Goal: Transaction & Acquisition: Purchase product/service

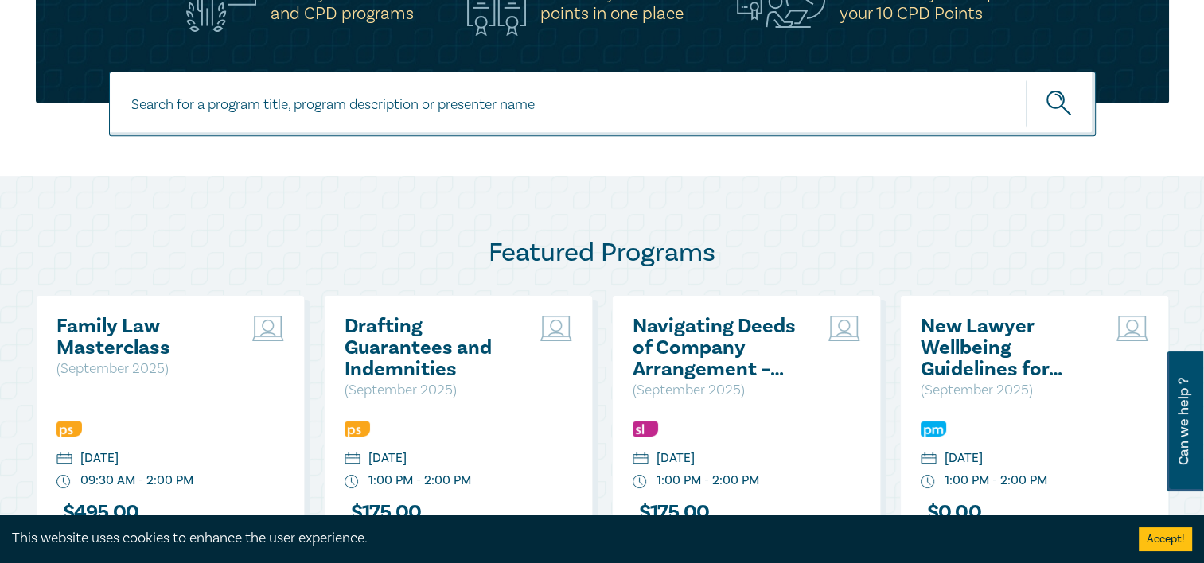
scroll to position [716, 0]
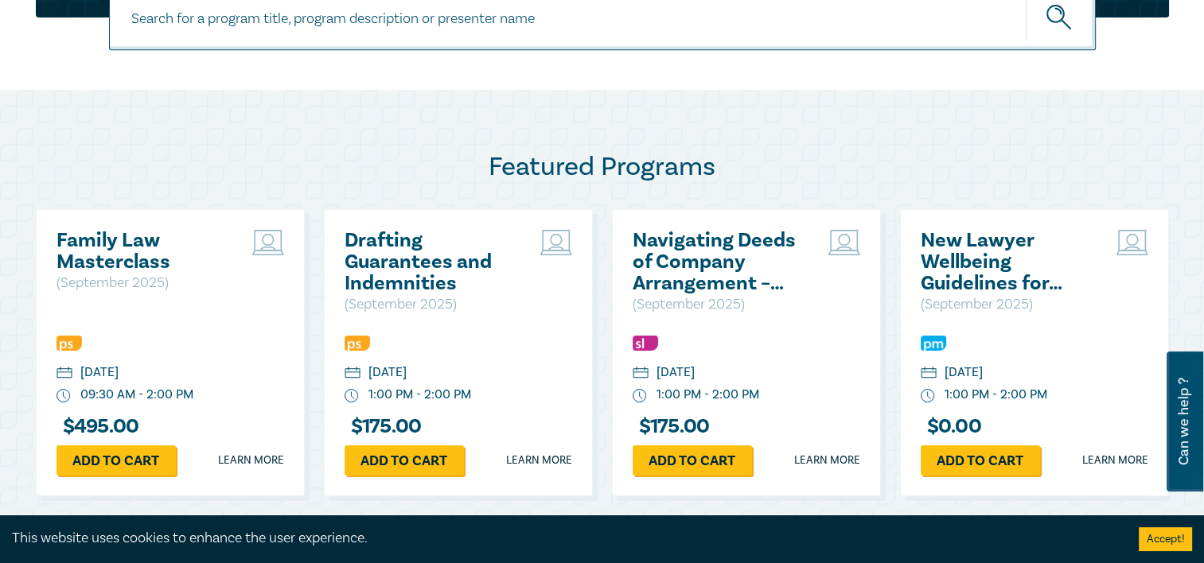
click at [974, 260] on h2 "New Lawyer Wellbeing Guidelines for Legal Workplaces" at bounding box center [1006, 262] width 171 height 64
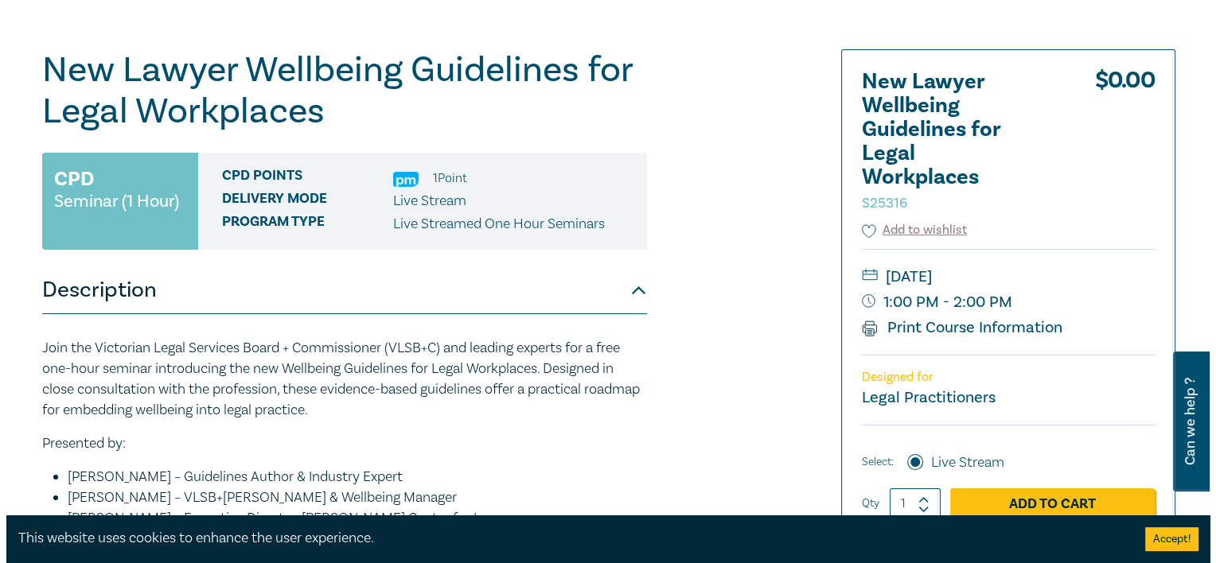
scroll to position [318, 0]
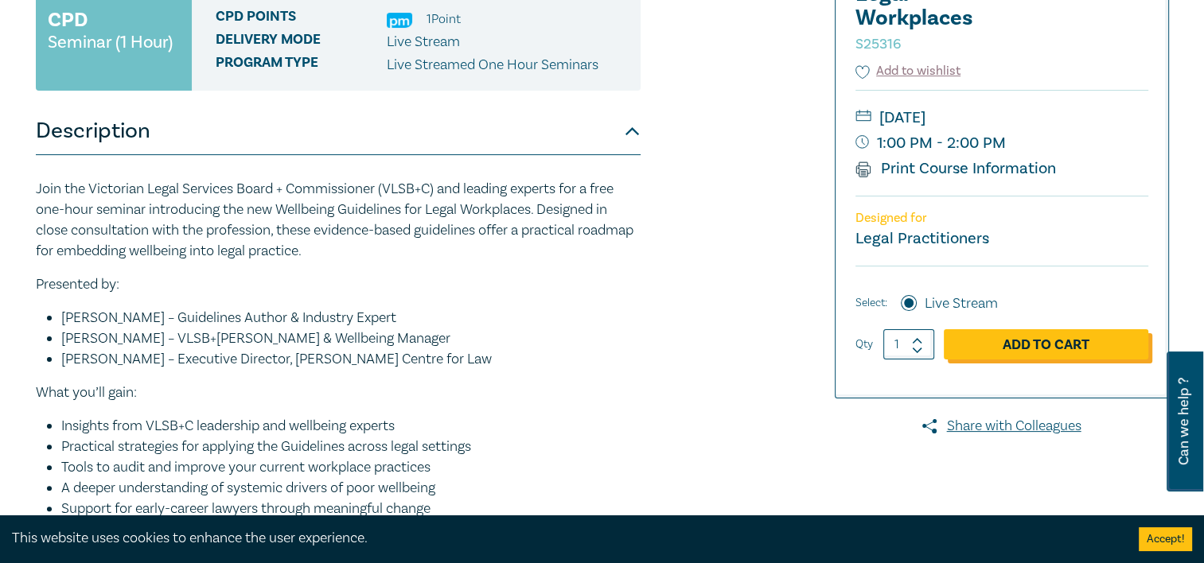
click at [1020, 350] on link "Add to Cart" at bounding box center [1046, 345] width 205 height 30
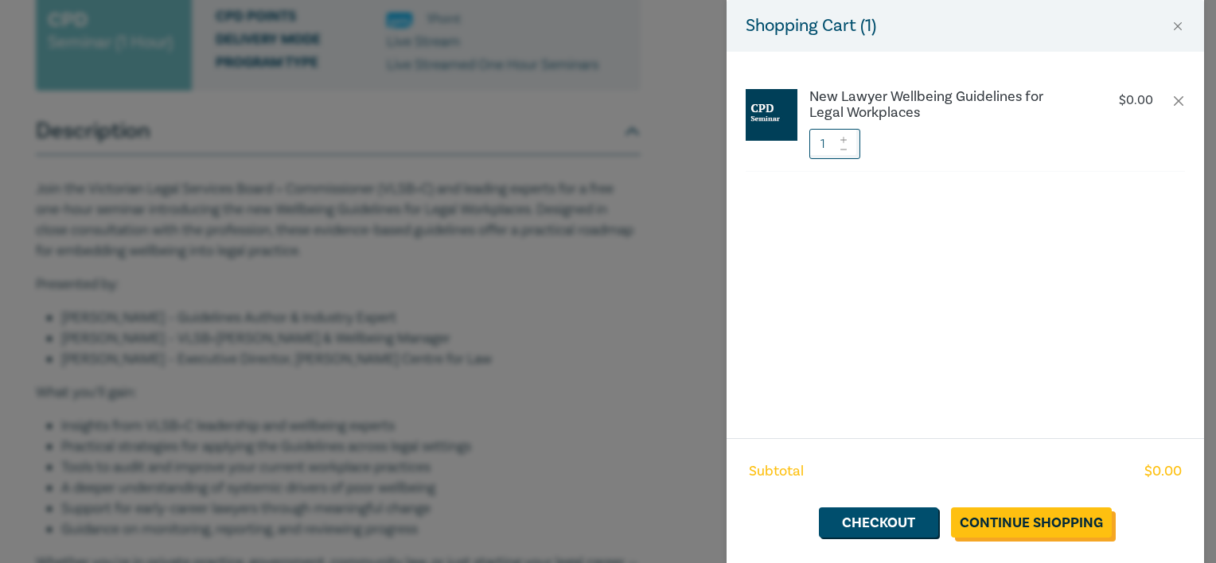
click at [1029, 522] on link "Continue Shopping" at bounding box center [1031, 523] width 161 height 30
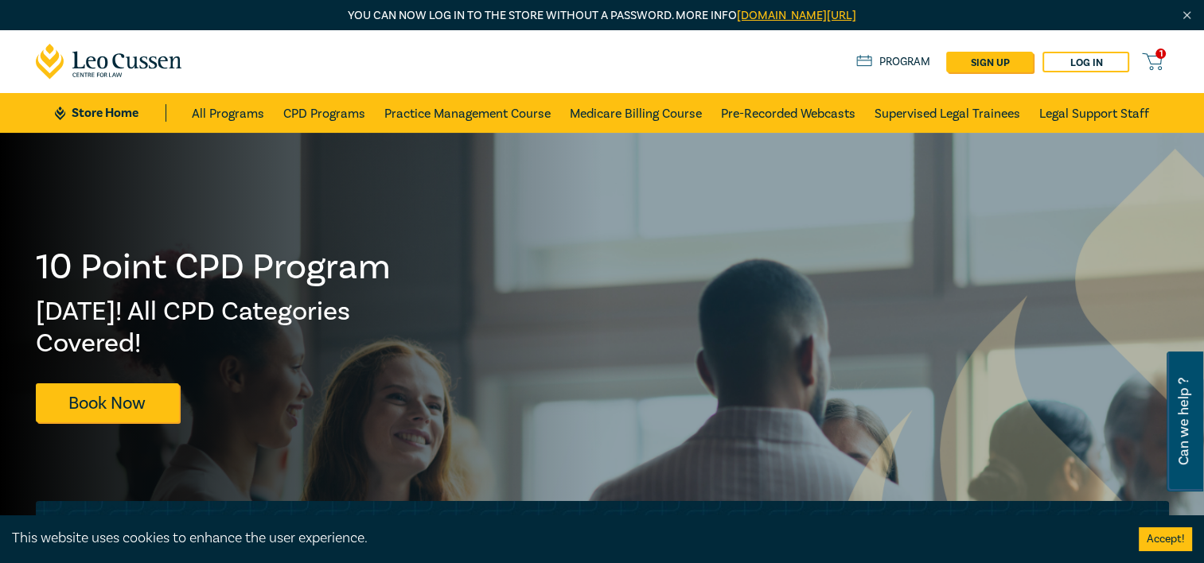
click at [1159, 62] on icon at bounding box center [1152, 62] width 20 height 20
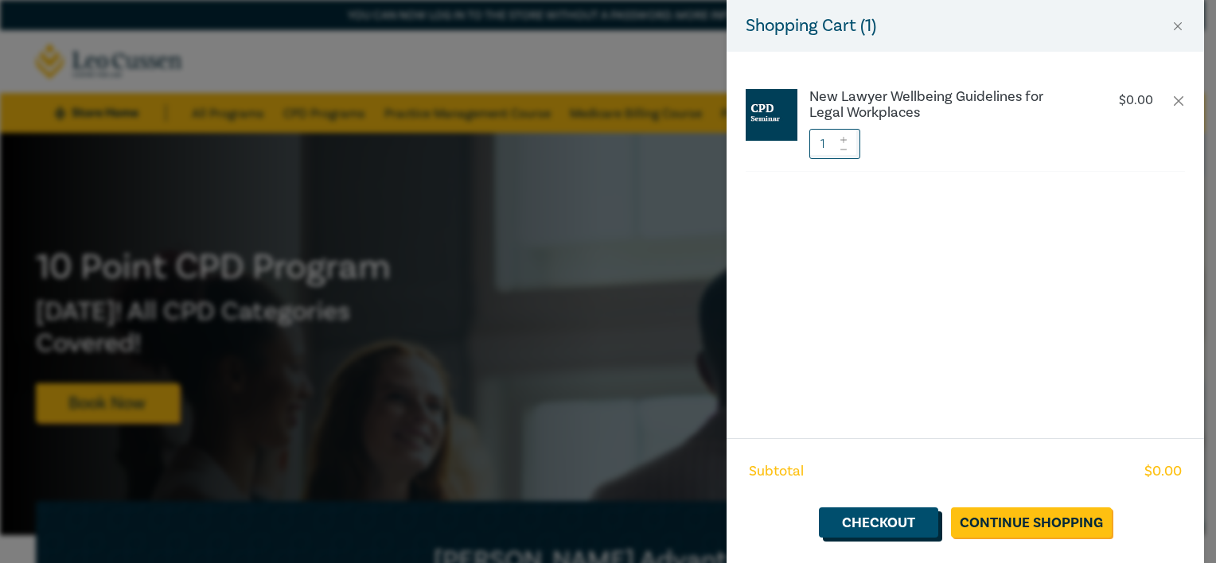
click at [914, 528] on link "Checkout" at bounding box center [878, 523] width 119 height 30
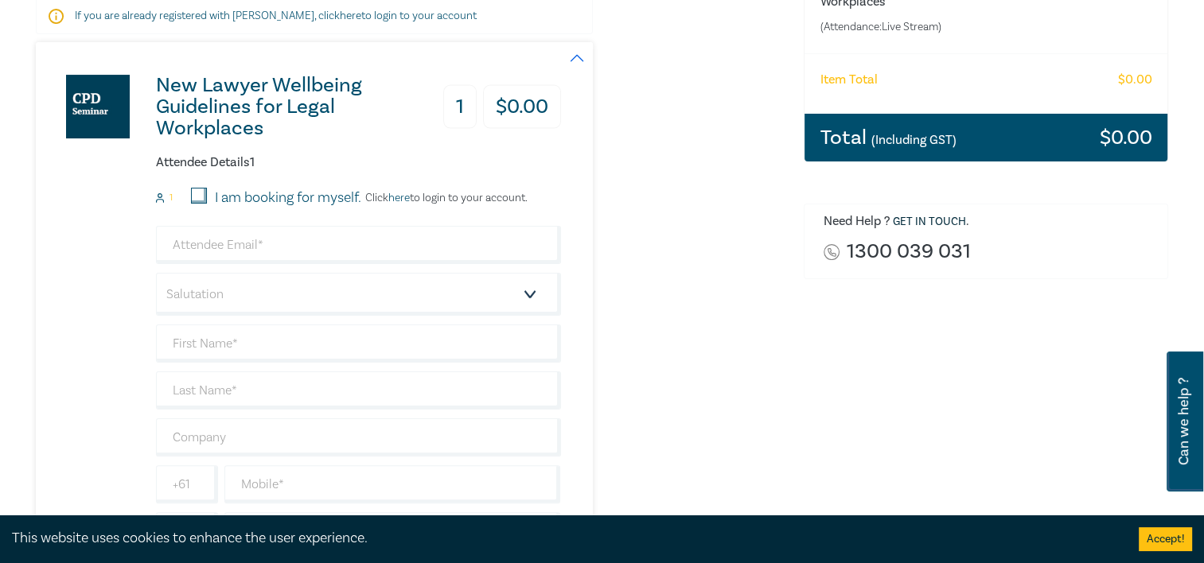
scroll to position [318, 0]
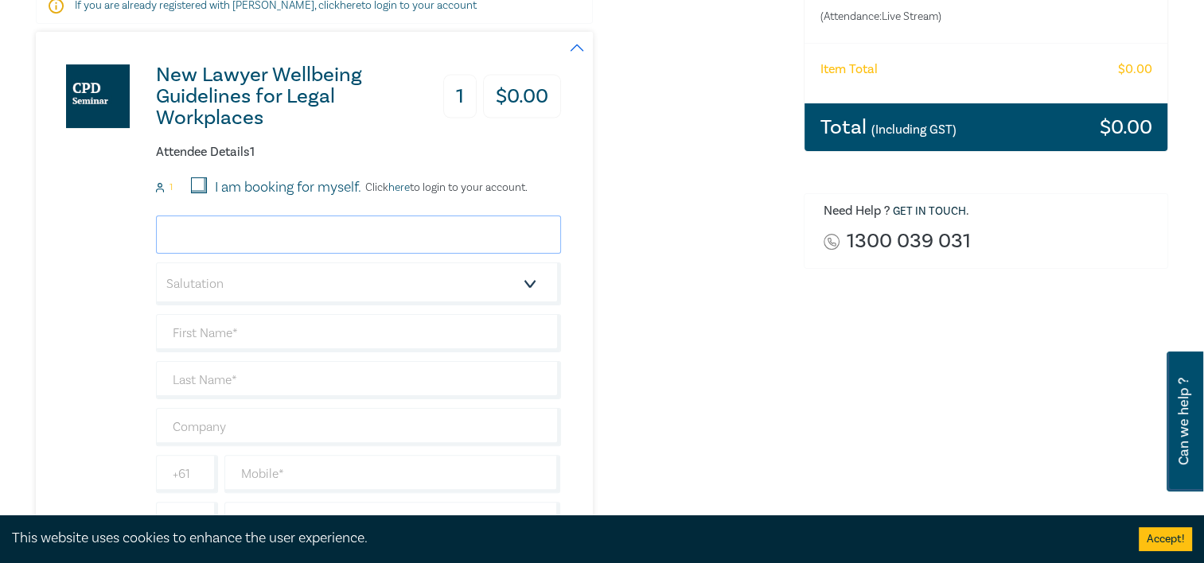
click at [270, 220] on input "email" at bounding box center [358, 235] width 405 height 38
type input "[PERSON_NAME][EMAIL_ADDRESS][DOMAIN_NAME]"
type input "[PERSON_NAME]"
type input "MGR SOLICITORS"
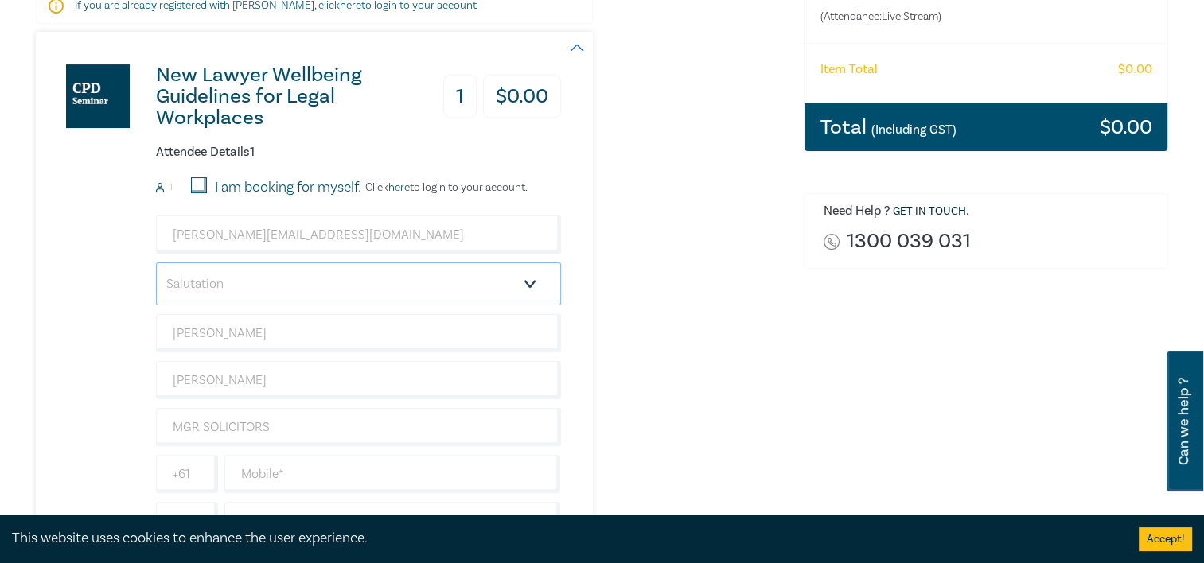
click at [306, 293] on select "Salutation Mr. Mrs. Ms. Miss Dr. Prof. Other" at bounding box center [358, 284] width 405 height 43
select select "Miss"
click at [156, 263] on select "Salutation Mr. Mrs. Ms. Miss Dr. Prof. Other" at bounding box center [358, 284] width 405 height 43
click at [688, 294] on div "New Lawyer Wellbeing Guidelines for Legal Workplaces 1 $ 0.00 Attendee Details …" at bounding box center [410, 304] width 749 height 545
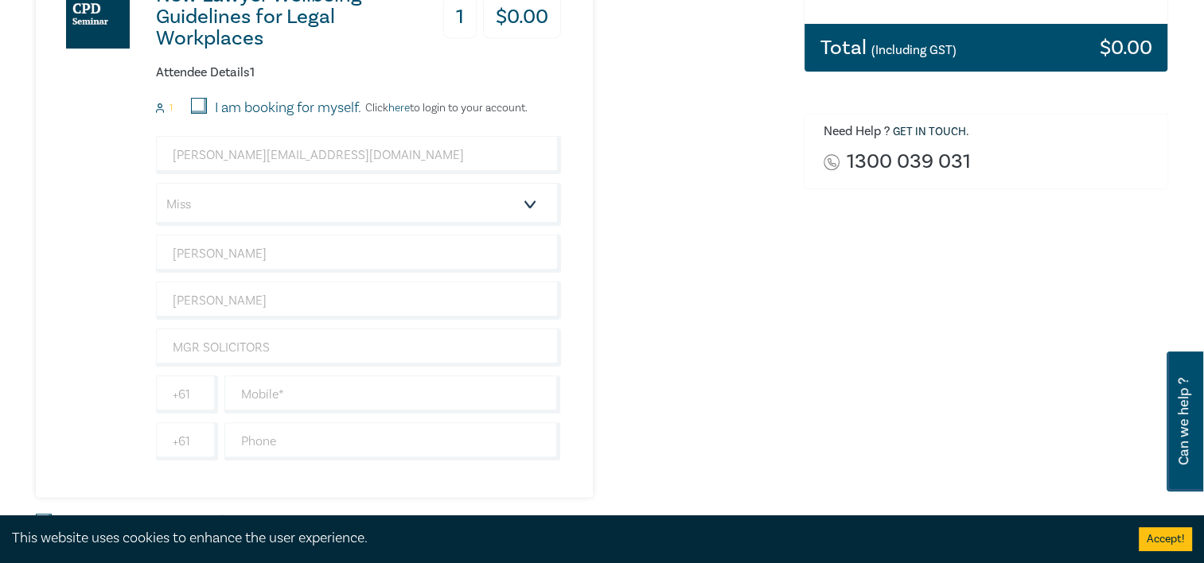
scroll to position [478, 0]
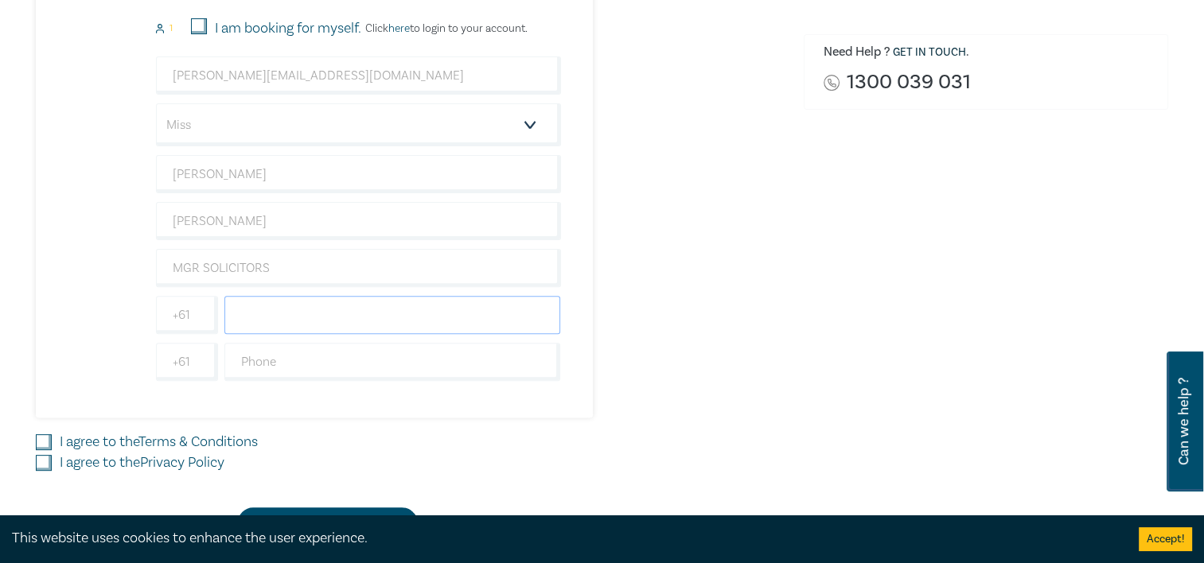
click at [292, 300] on input "text" at bounding box center [392, 315] width 337 height 38
type input "0488922406"
click at [762, 307] on div "New Lawyer Wellbeing Guidelines for Legal Workplaces 1 $ 0.00 Attendee Details …" at bounding box center [410, 145] width 749 height 545
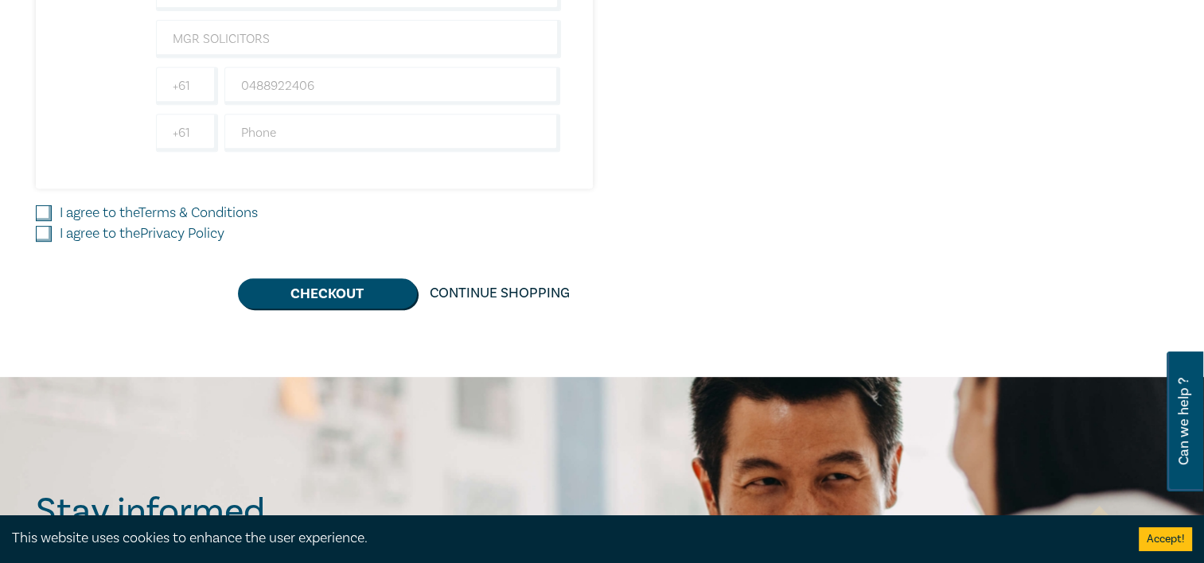
scroll to position [716, 0]
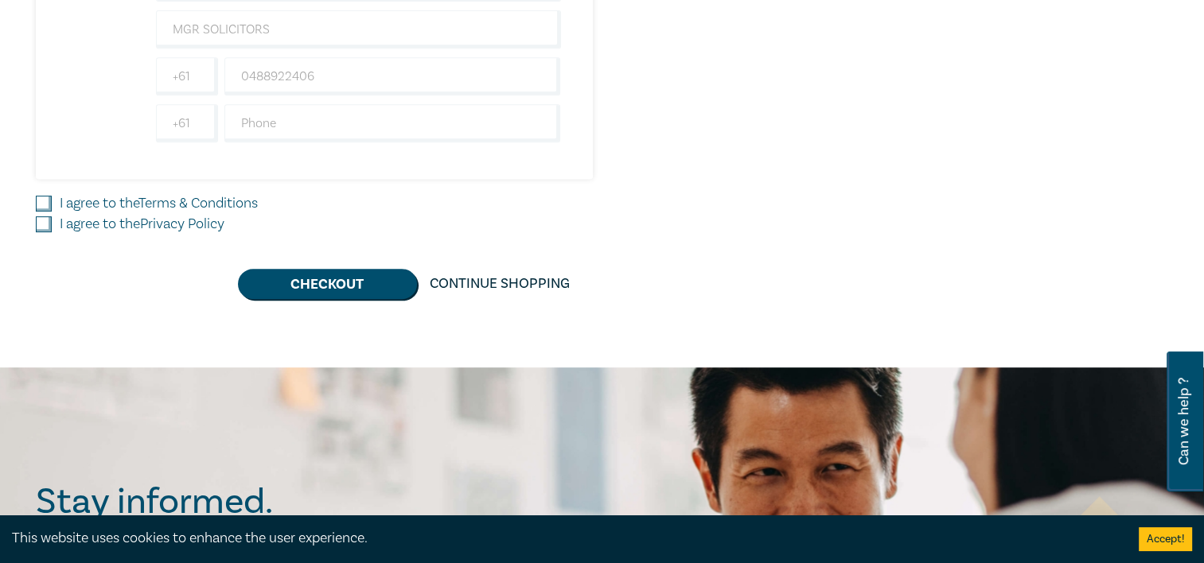
click at [41, 197] on input "I agree to the Terms & Conditions" at bounding box center [44, 204] width 16 height 16
checkbox input "true"
click at [45, 220] on input "I agree to the Privacy Policy" at bounding box center [44, 224] width 16 height 16
checkbox input "true"
click at [331, 280] on button "Checkout" at bounding box center [327, 284] width 179 height 30
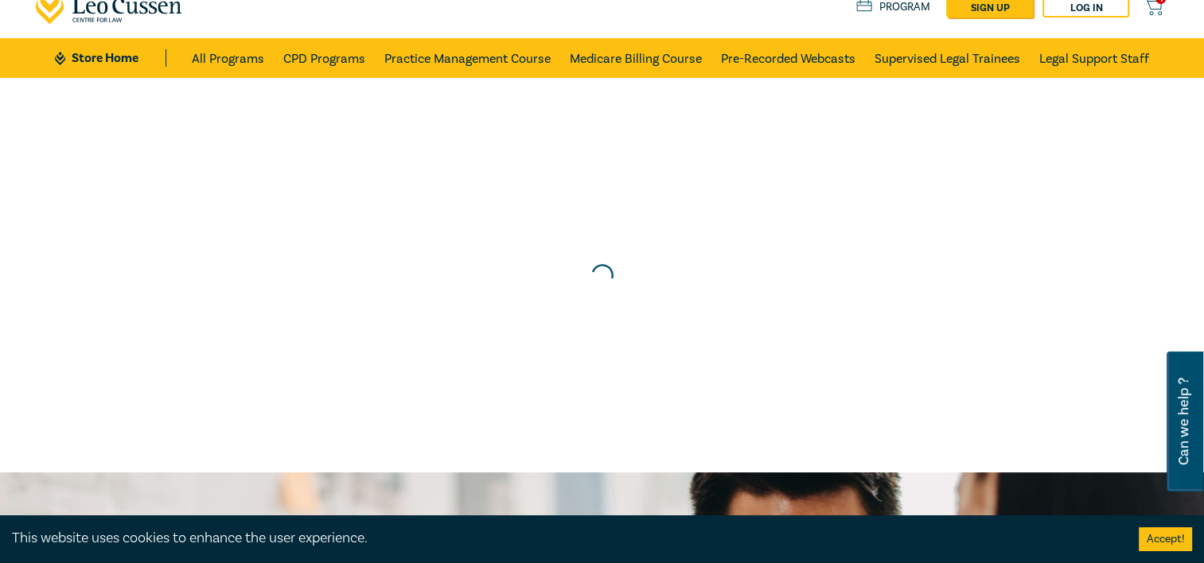
scroll to position [0, 0]
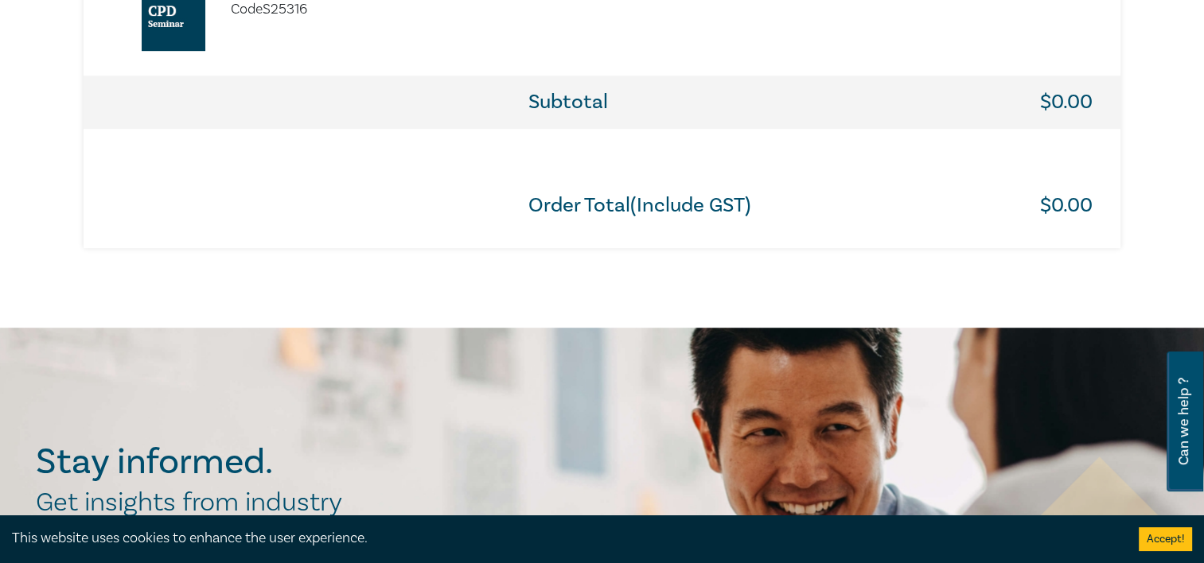
scroll to position [1194, 0]
